Goal: Book appointment/travel/reservation

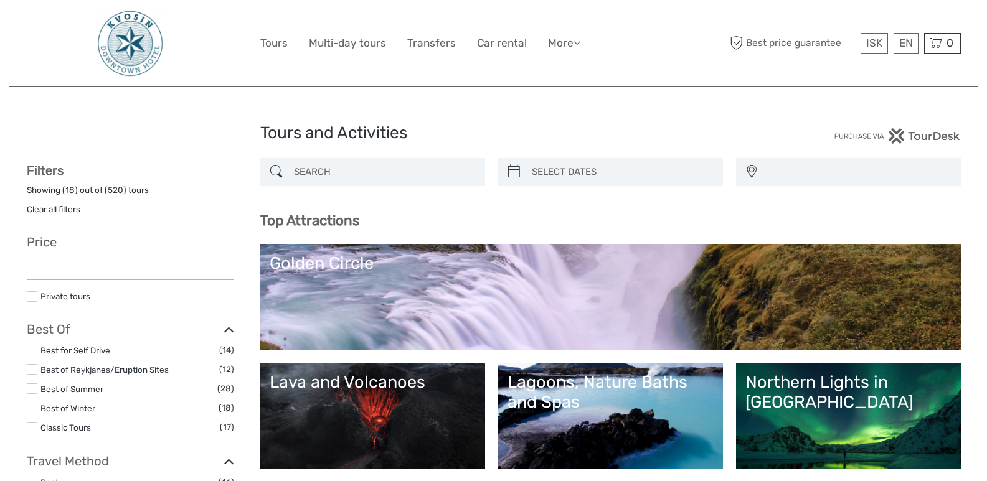
select select
click at [424, 178] on input "search" at bounding box center [384, 172] width 190 height 22
select select
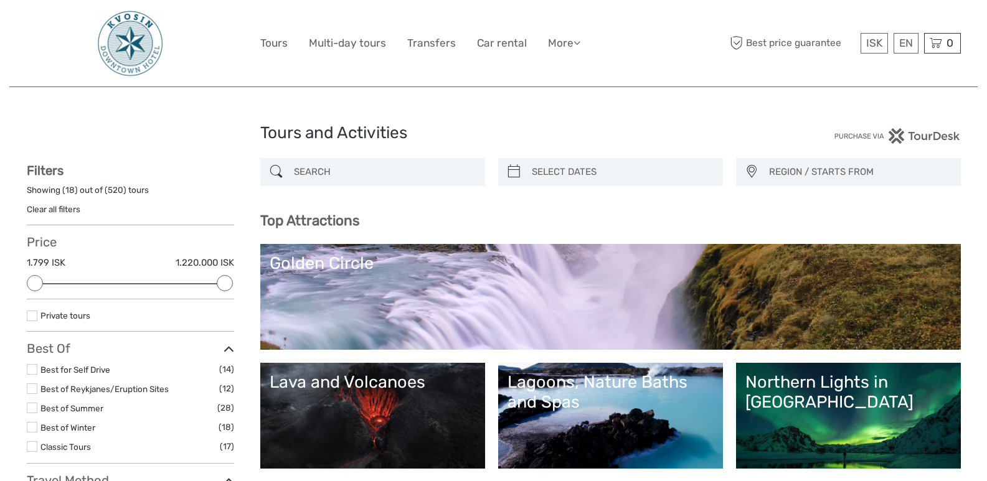
paste input "[PERSON_NAME] sledging"
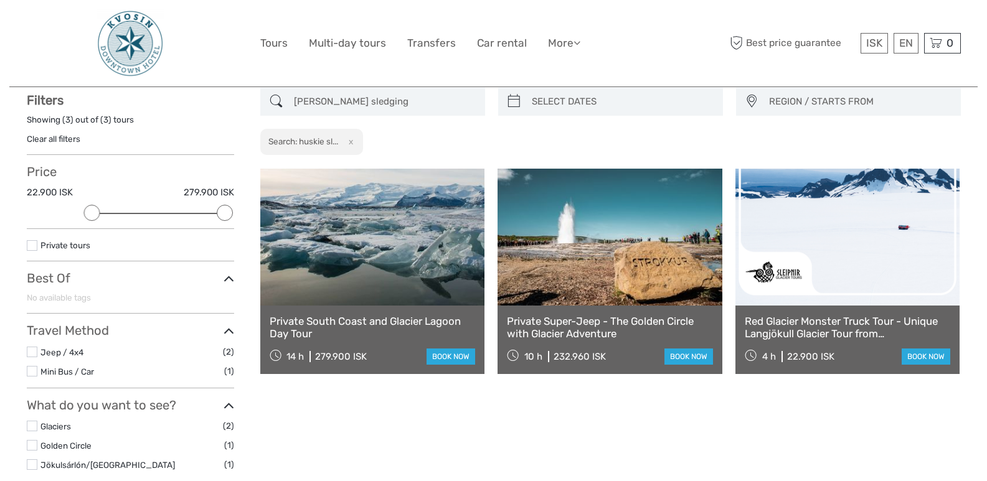
scroll to position [71, 0]
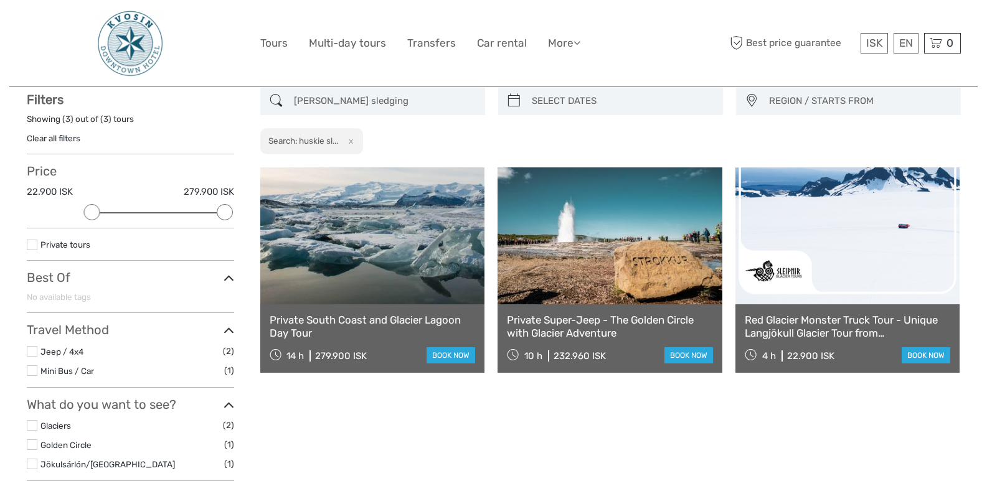
click at [306, 98] on input "[PERSON_NAME] sledging" at bounding box center [384, 101] width 190 height 22
type input "sledging"
click at [394, 115] on div "sledging REGION / STARTS FROM [GEOGRAPHIC_DATA] North [GEOGRAPHIC_DATA] / [GEOG…" at bounding box center [610, 121] width 701 height 68
click at [388, 103] on input "sledging" at bounding box center [384, 101] width 190 height 22
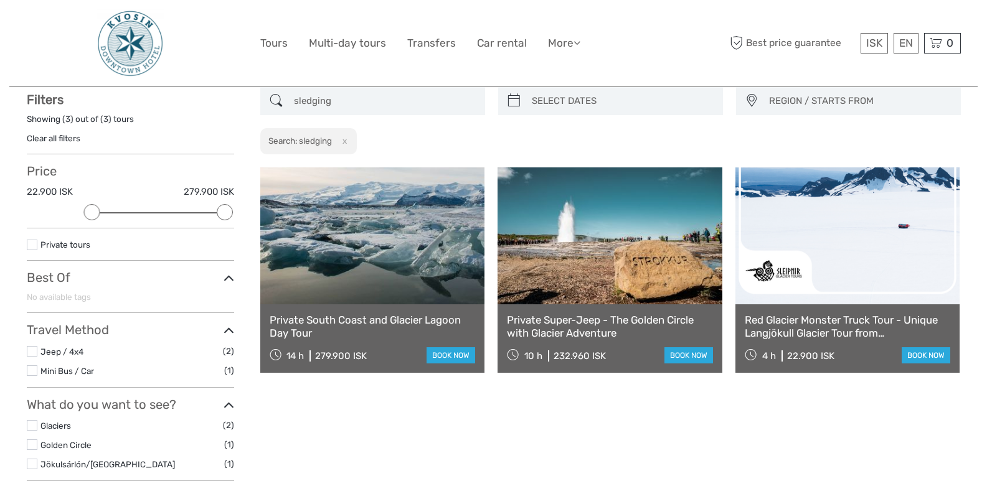
click at [388, 103] on input "sledging" at bounding box center [384, 101] width 190 height 22
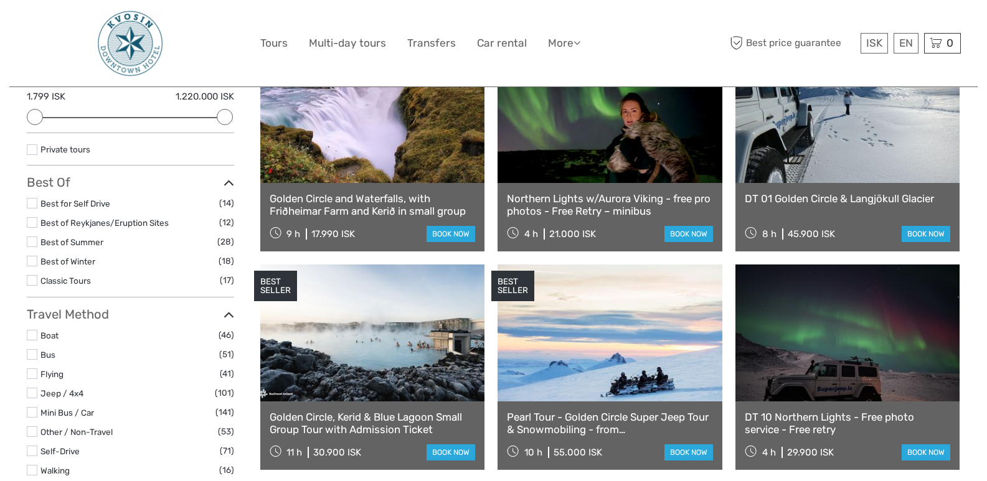
scroll to position [278, 0]
